Goal: Task Accomplishment & Management: Complete application form

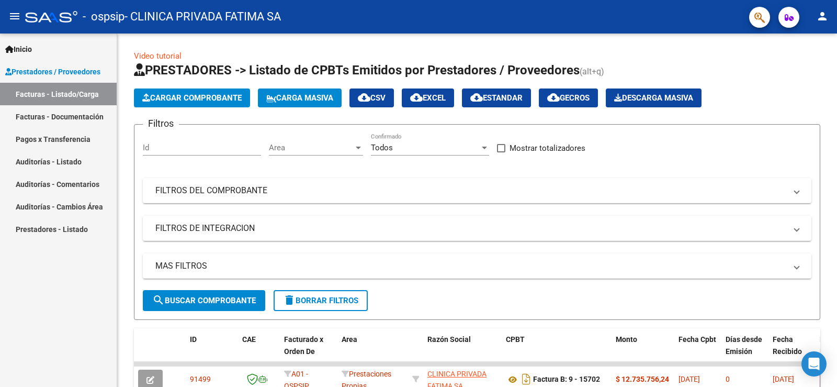
click at [89, 124] on link "Facturas - Documentación" at bounding box center [58, 116] width 117 height 22
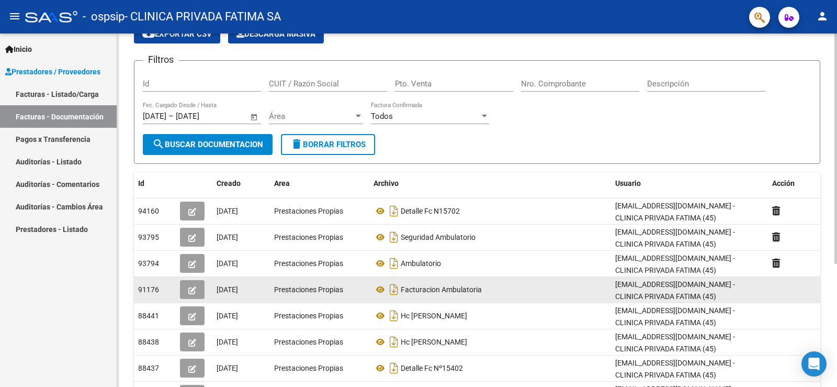
scroll to position [105, 0]
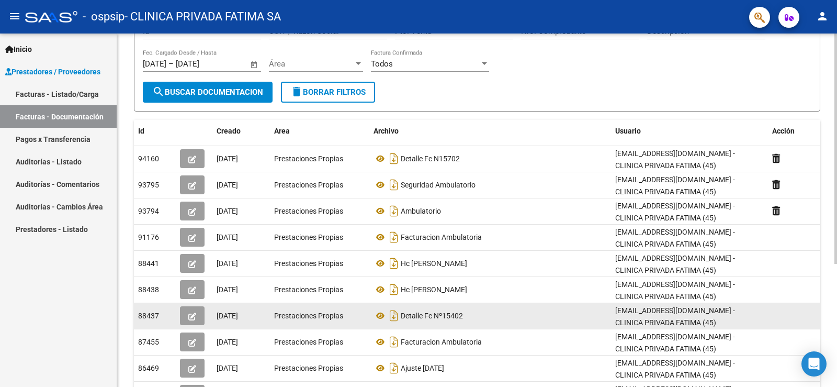
click at [197, 319] on button "button" at bounding box center [192, 315] width 25 height 19
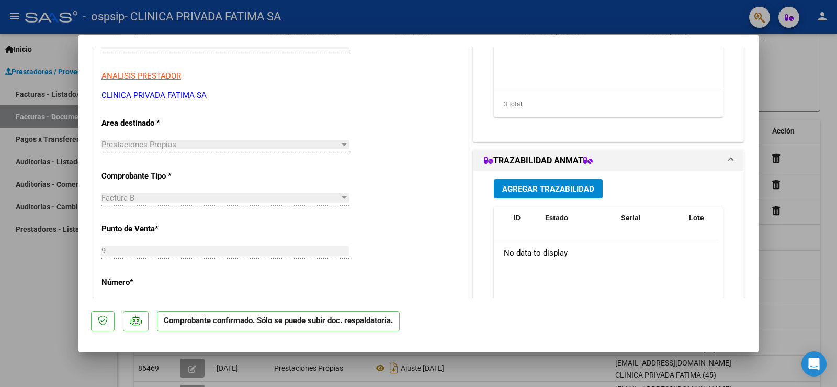
scroll to position [52, 0]
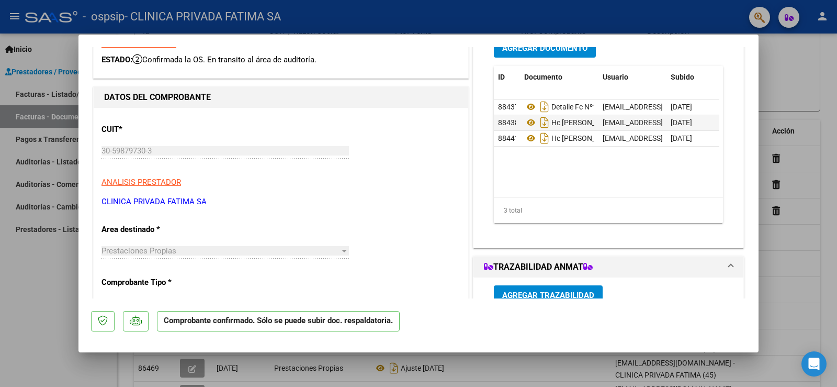
click at [803, 104] on div at bounding box center [418, 193] width 837 height 387
type input "$ 0,00"
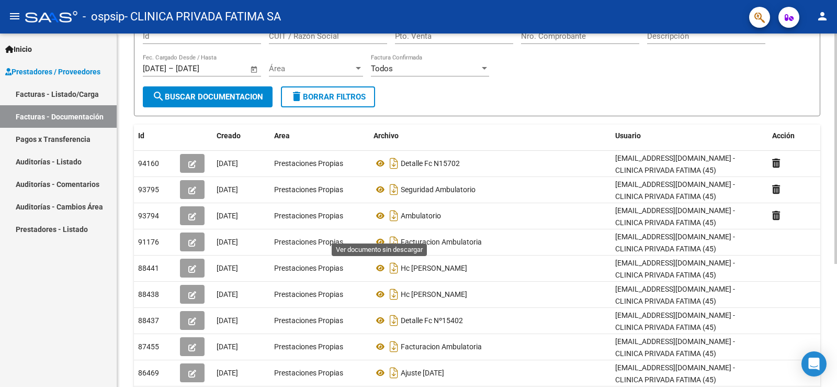
scroll to position [0, 0]
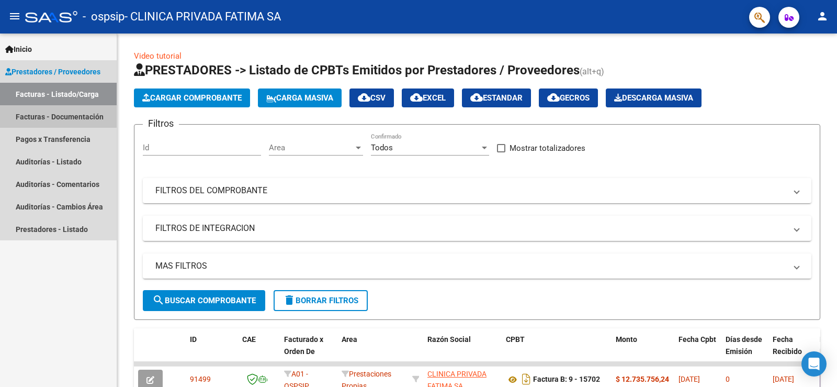
click at [54, 107] on link "Facturas - Documentación" at bounding box center [58, 116] width 117 height 22
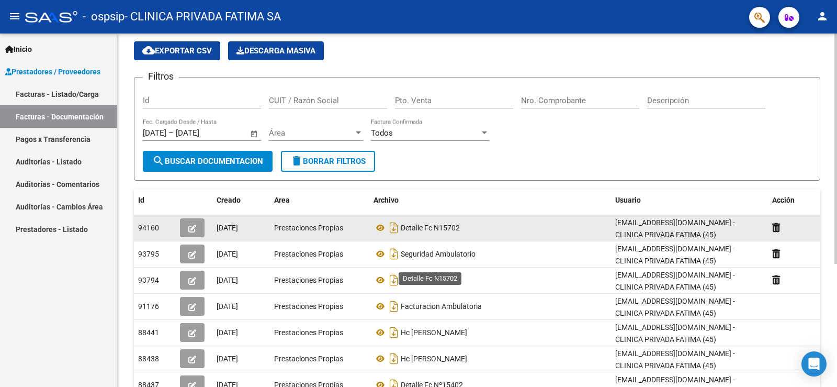
scroll to position [52, 0]
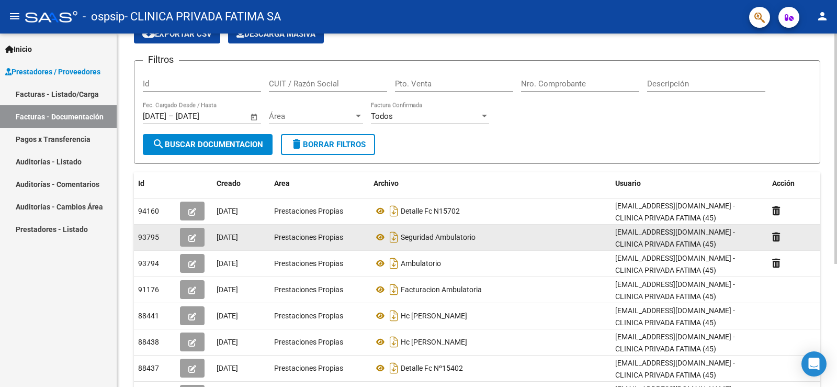
click at [190, 234] on icon "button" at bounding box center [192, 238] width 8 height 8
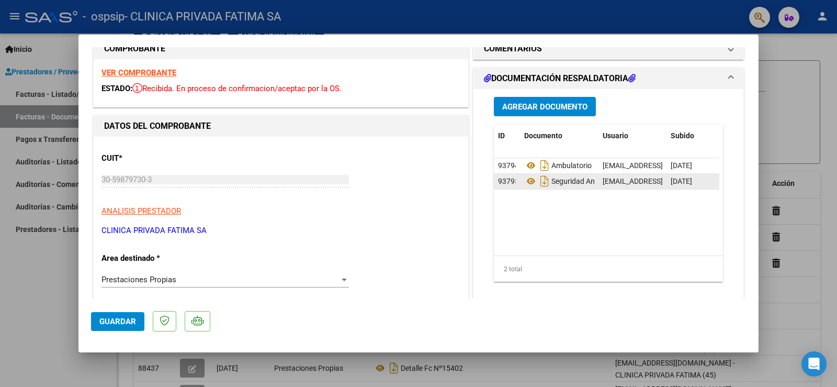
scroll to position [0, 0]
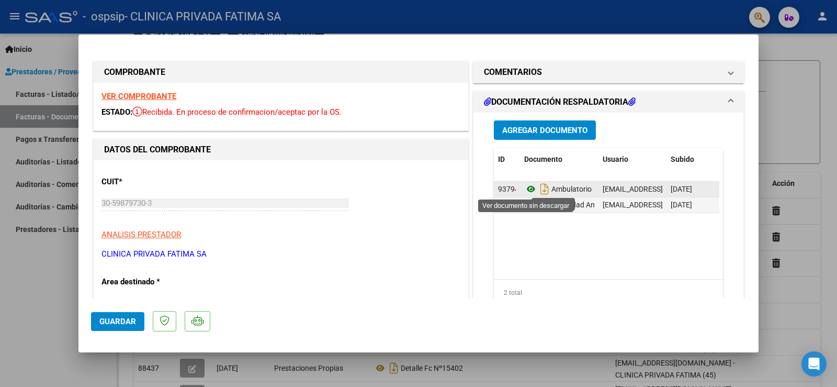
click at [524, 190] on icon at bounding box center [531, 189] width 14 height 13
